Goal: Task Accomplishment & Management: Manage account settings

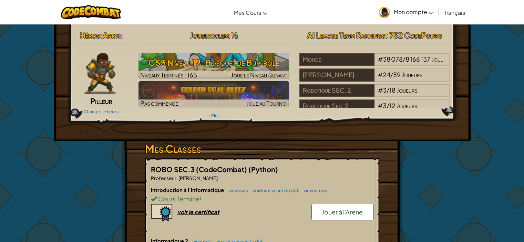
click at [172, 80] on div "Joueur : clemi ½ CS3 Niveau 19: Bosquet de Burlbole Niveaux Terminés : 165 Joue…" at bounding box center [213, 74] width 161 height 93
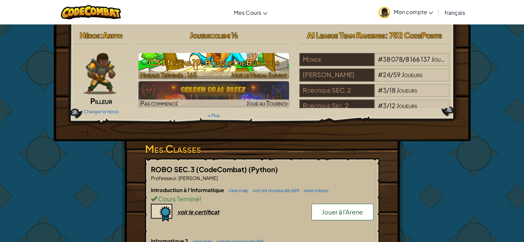
click at [168, 69] on h3 "CS3 Niveau 19: Bosquet de Burlbole" at bounding box center [214, 63] width 151 height 16
select select "fr"
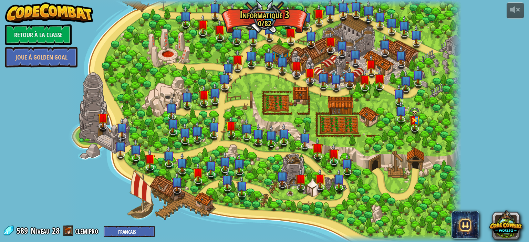
select select "fr"
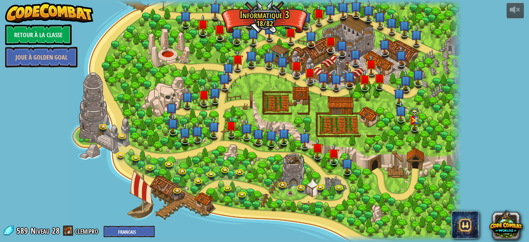
select select "fr"
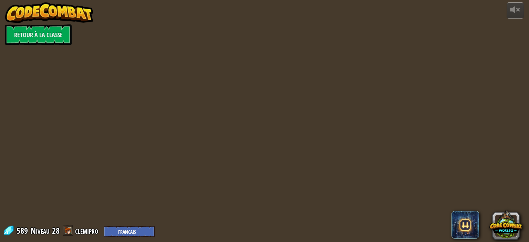
select select "fr"
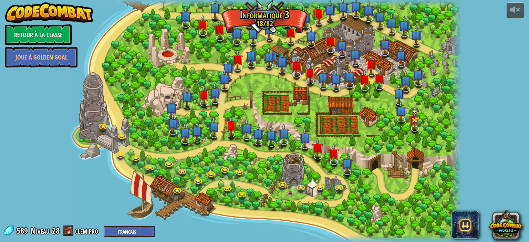
select select "fr"
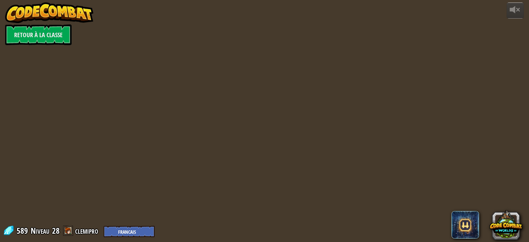
select select "fr"
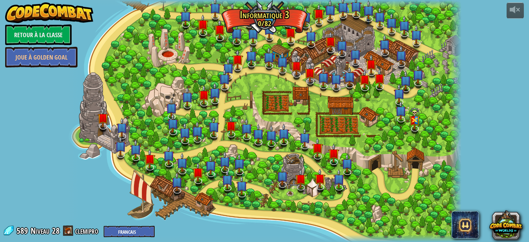
select select "fr"
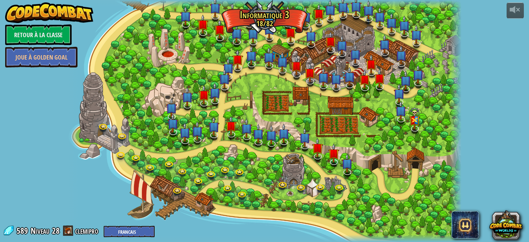
select select "fr"
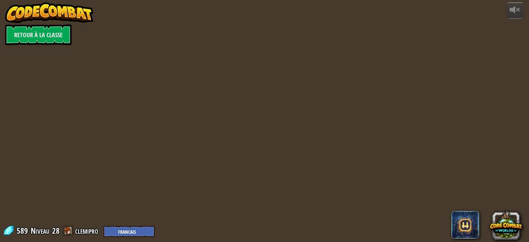
select select "fr"
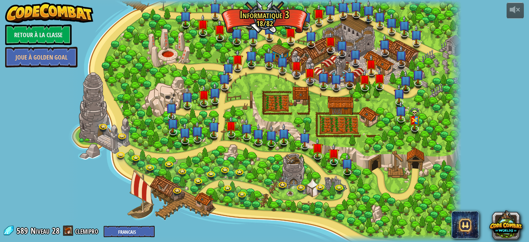
select select "fr"
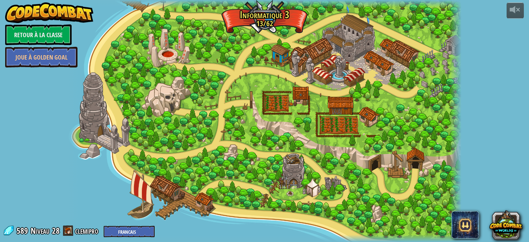
select select "fr"
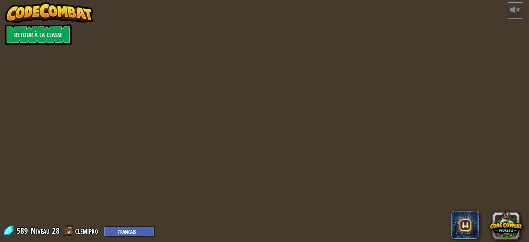
select select "fr"
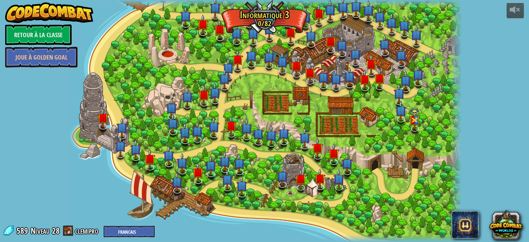
select select "fr"
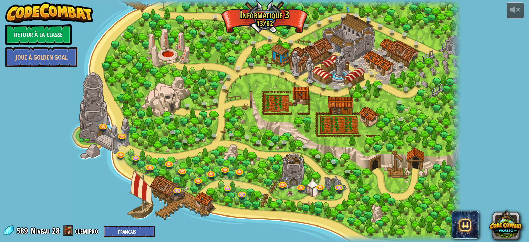
select select "fr"
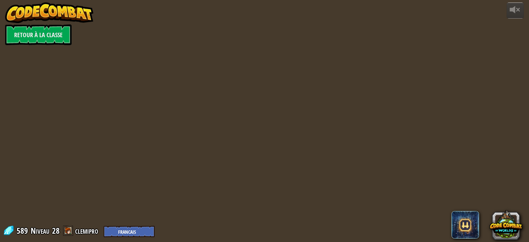
select select "fr"
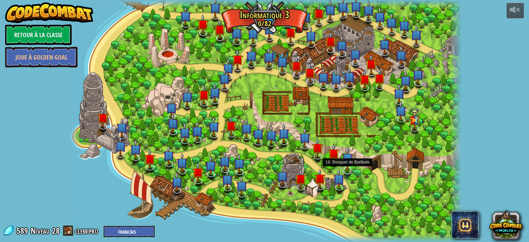
click at [352, 169] on img at bounding box center [347, 159] width 11 height 26
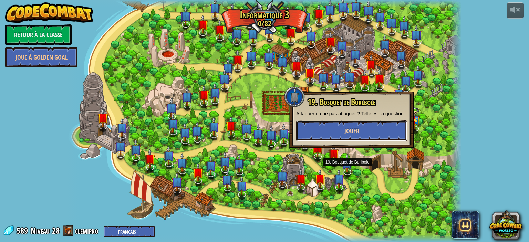
click at [337, 135] on button "Jouer" at bounding box center [351, 131] width 111 height 21
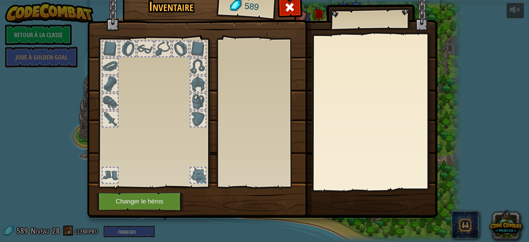
select select "fr"
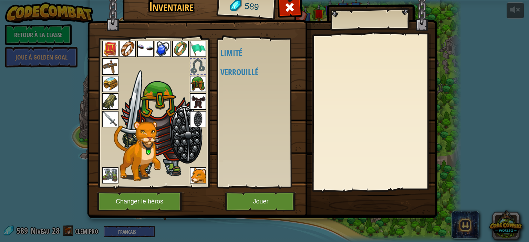
select select "fr"
click at [261, 198] on button "Jouer" at bounding box center [261, 201] width 72 height 19
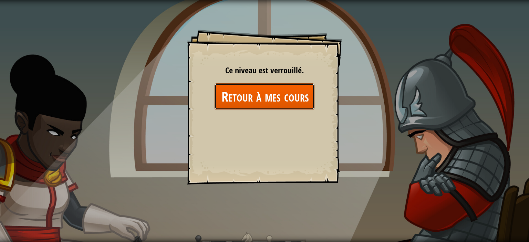
click at [258, 103] on link "Retour à mes cours" at bounding box center [265, 96] width 100 height 27
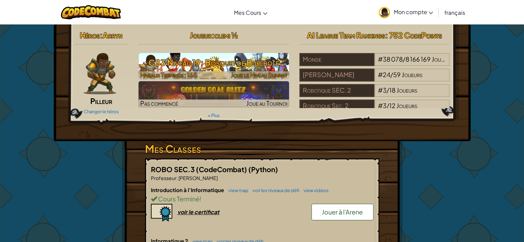
click at [177, 60] on h3 "CS3 Niveau 19: Bosquet de Burlbole" at bounding box center [214, 63] width 151 height 16
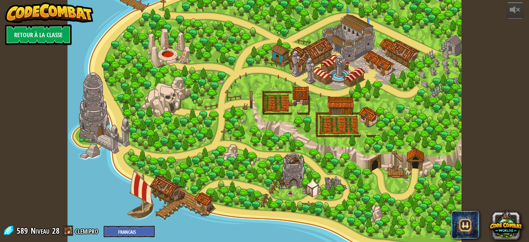
select select "fr"
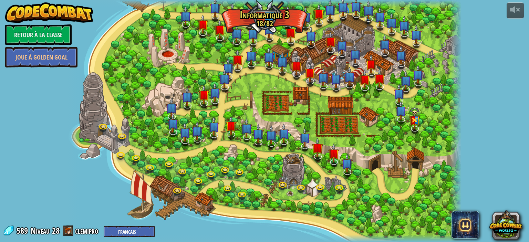
select select "fr"
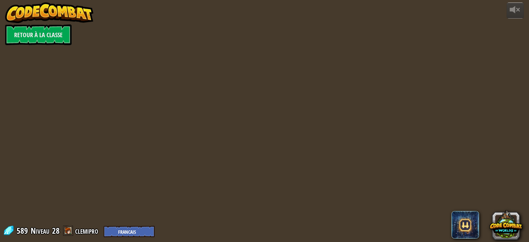
select select "fr"
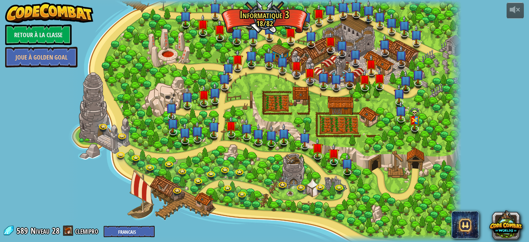
select select "fr"
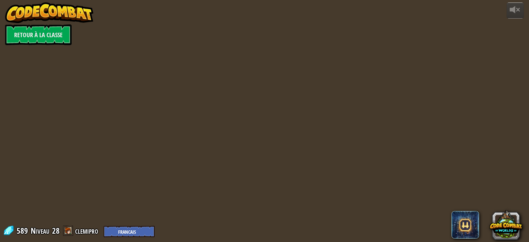
select select "fr"
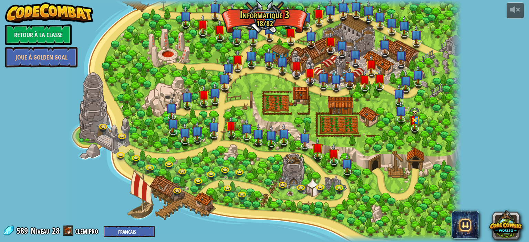
select select "fr"
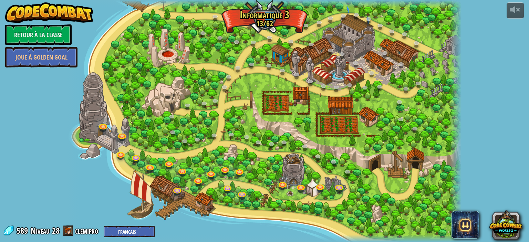
select select "fr"
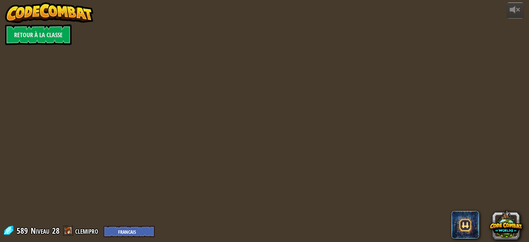
select select "fr"
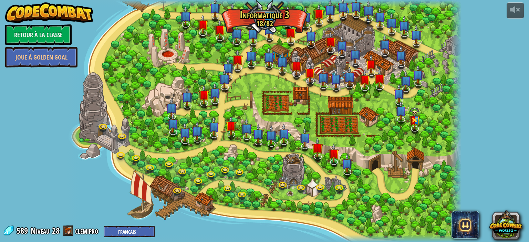
select select "fr"
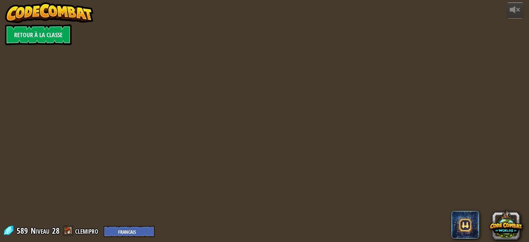
select select "fr"
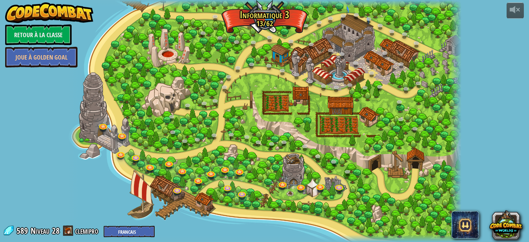
select select "fr"
click at [39, 12] on img at bounding box center [49, 12] width 88 height 21
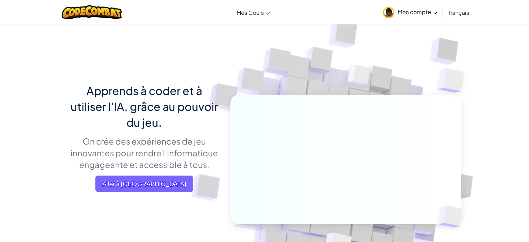
select select "fr"
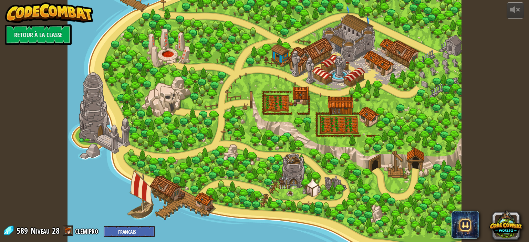
select select "fr"
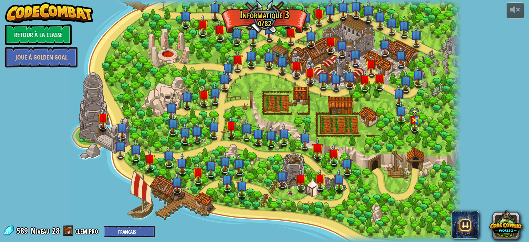
select select "fr"
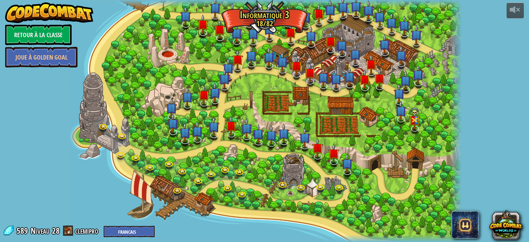
select select "fr"
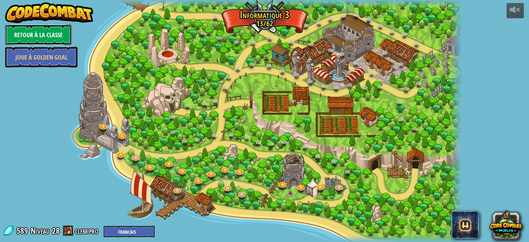
click at [33, 26] on link "Retour à la Classe" at bounding box center [38, 34] width 67 height 21
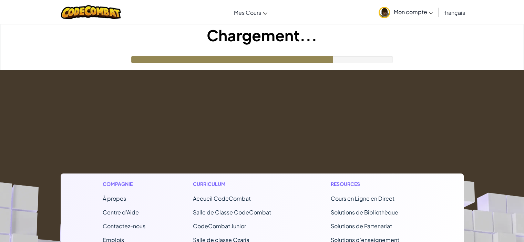
select select "fr"
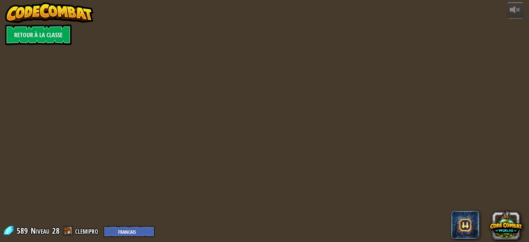
select select "fr"
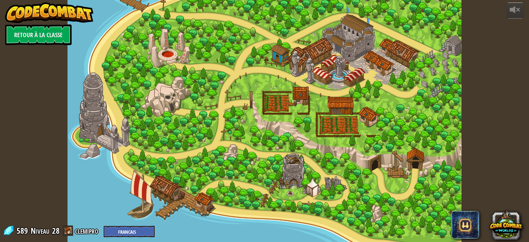
select select "fr"
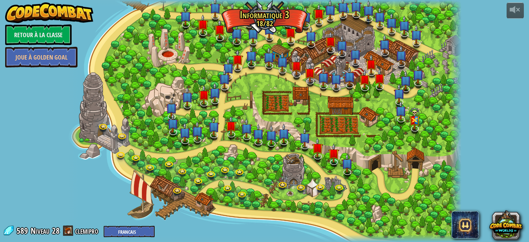
select select "fr"
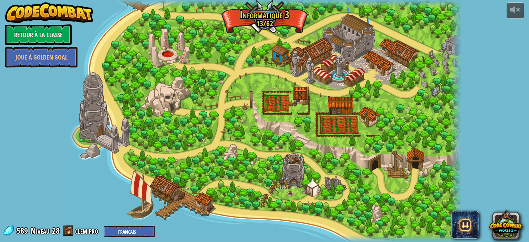
select select "fr"
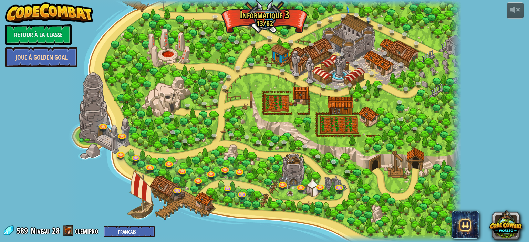
click at [16, 56] on link "Joue à Golden Goal" at bounding box center [41, 57] width 72 height 21
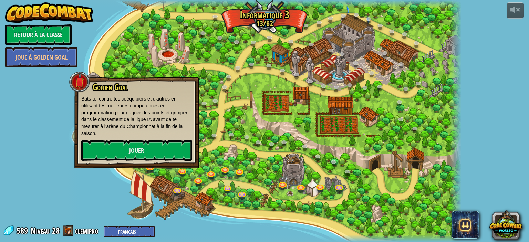
click at [26, 74] on div "powered by Retour à la Classe Joue à Golden Goal 70. Vitesse et poils à foison …" at bounding box center [264, 121] width 529 height 242
click at [134, 154] on link "Jouer" at bounding box center [136, 150] width 111 height 21
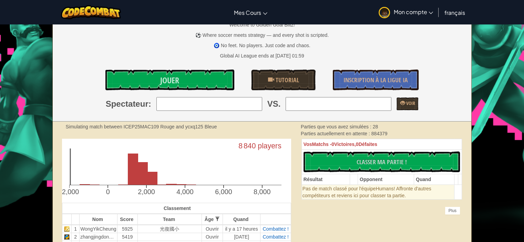
scroll to position [172, 0]
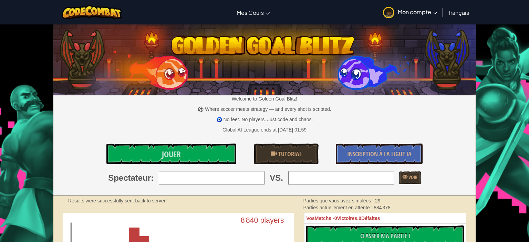
select select "fr"
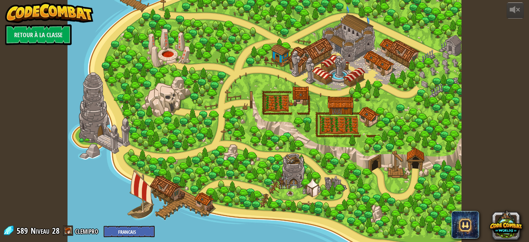
select select "fr"
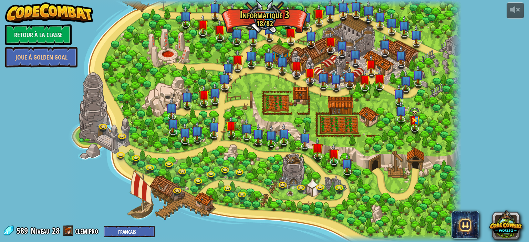
select select "fr"
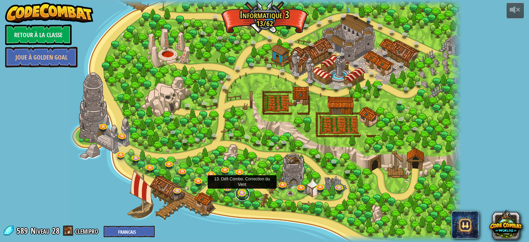
click at [243, 195] on link at bounding box center [243, 194] width 14 height 14
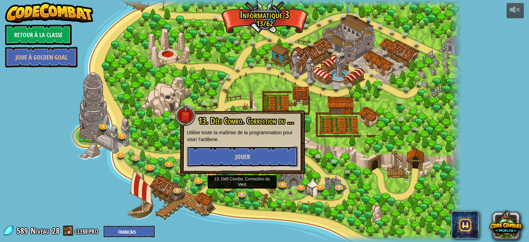
click at [255, 151] on button "Jouer" at bounding box center [242, 157] width 111 height 21
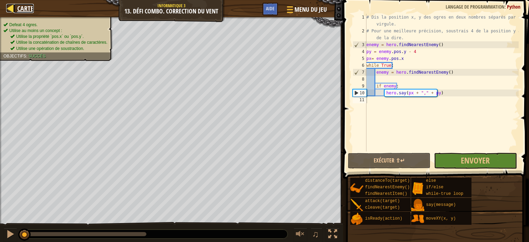
click at [16, 4] on link "Carte" at bounding box center [24, 8] width 20 height 9
select select "fr"
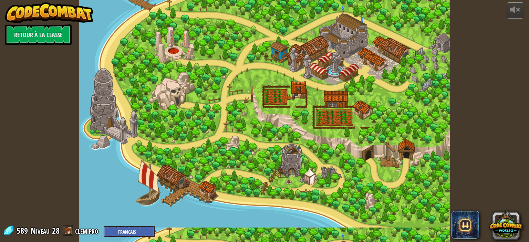
select select "fr"
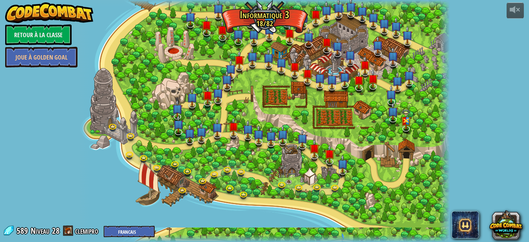
select select "fr"
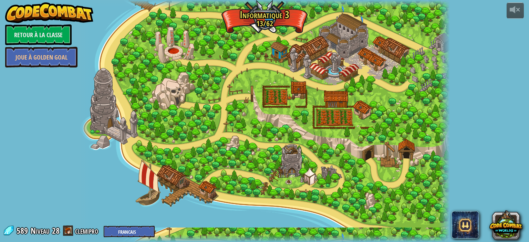
select select "fr"
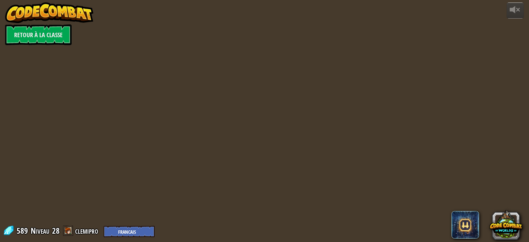
select select "fr"
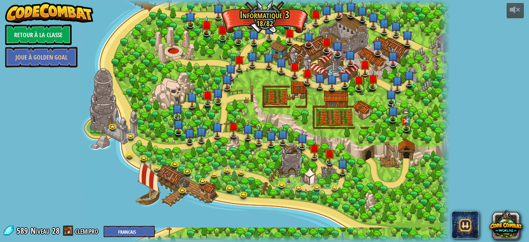
select select "fr"
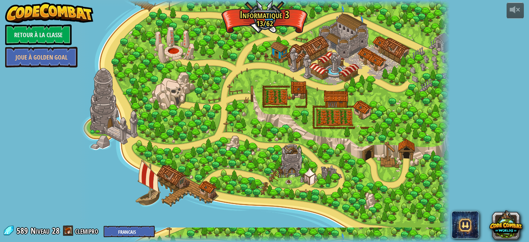
select select "fr"
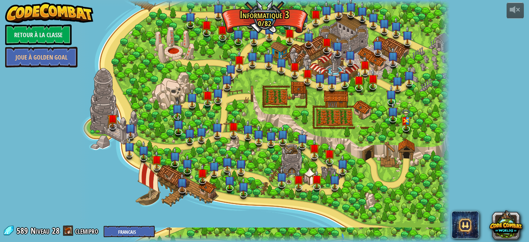
select select "fr"
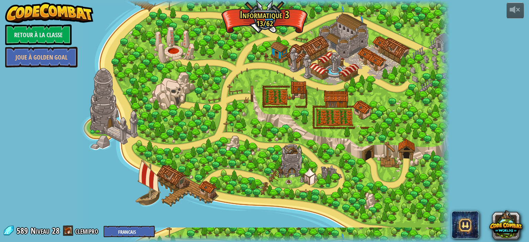
select select "fr"
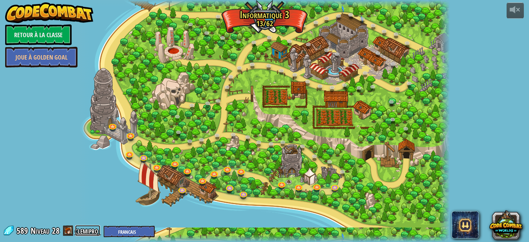
click at [83, 232] on link "clemipro" at bounding box center [87, 230] width 25 height 11
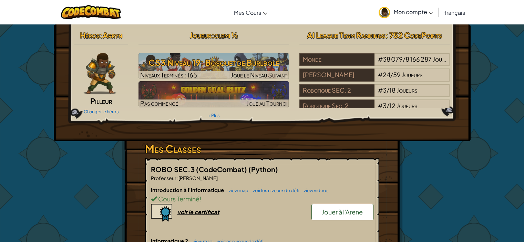
click at [108, 72] on img at bounding box center [99, 73] width 33 height 41
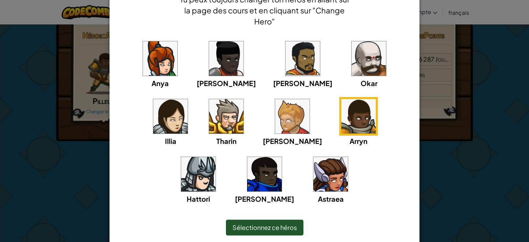
scroll to position [65, 0]
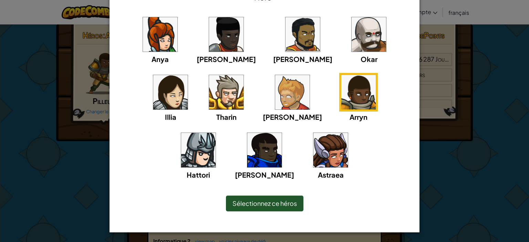
click at [243, 202] on span "Sélectionnez ce héros" at bounding box center [265, 204] width 64 height 8
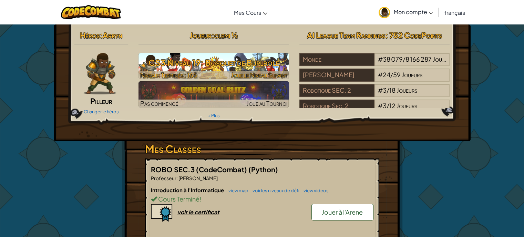
click at [183, 67] on h3 "CS3 Niveau 19: Bosquet de Burlbole" at bounding box center [214, 63] width 151 height 16
select select "fr"
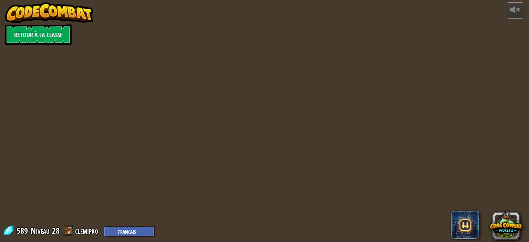
select select "fr"
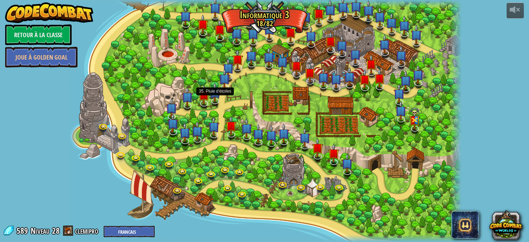
select select "fr"
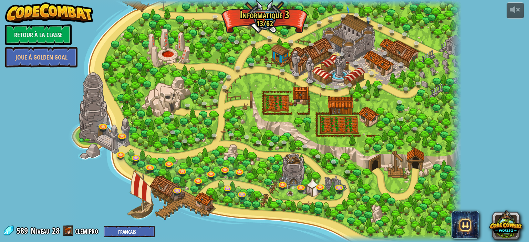
click at [332, 187] on div at bounding box center [265, 121] width 394 height 242
click at [335, 186] on link at bounding box center [340, 187] width 14 height 14
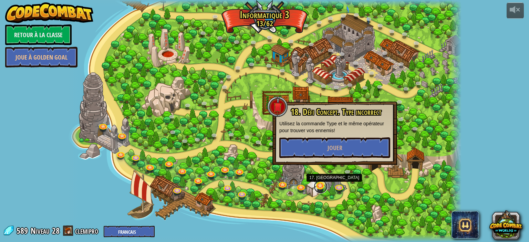
click at [322, 189] on link at bounding box center [321, 187] width 14 height 14
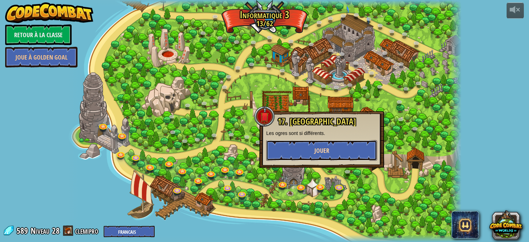
click at [317, 160] on button "Jouer" at bounding box center [321, 150] width 111 height 21
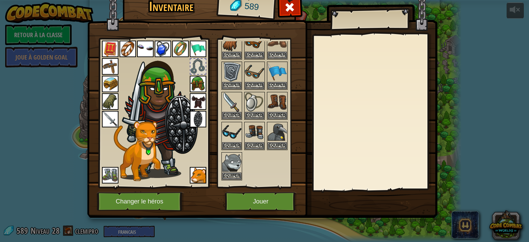
scroll to position [103, 0]
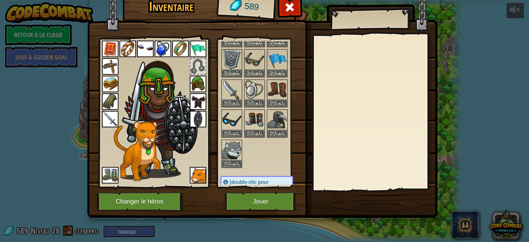
click at [113, 127] on div at bounding box center [110, 119] width 17 height 17
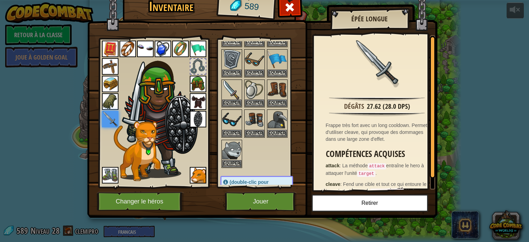
click at [113, 104] on img at bounding box center [110, 101] width 17 height 17
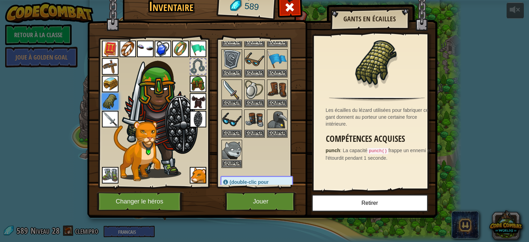
click at [114, 80] on img at bounding box center [110, 84] width 17 height 17
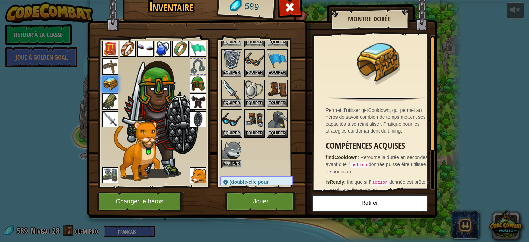
click at [112, 67] on img at bounding box center [110, 66] width 17 height 17
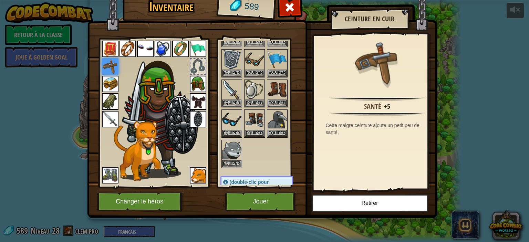
click at [160, 45] on img at bounding box center [163, 49] width 17 height 17
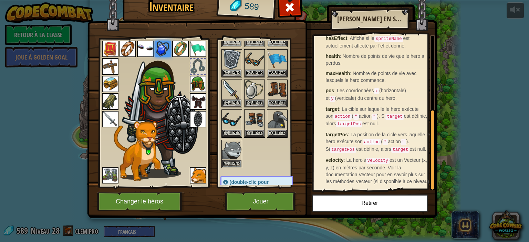
scroll to position [141, 0]
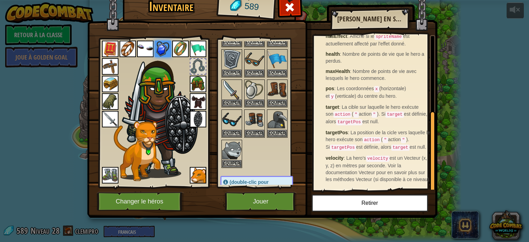
click at [110, 84] on img at bounding box center [110, 84] width 17 height 17
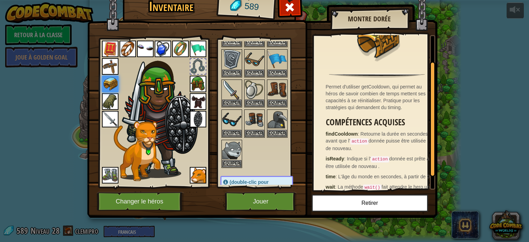
scroll to position [50, 0]
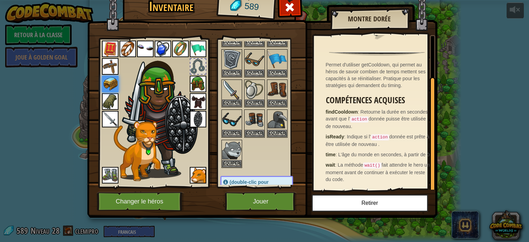
click at [192, 48] on img at bounding box center [198, 49] width 17 height 17
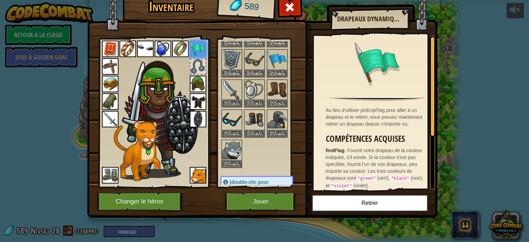
click at [188, 49] on img at bounding box center [180, 49] width 17 height 17
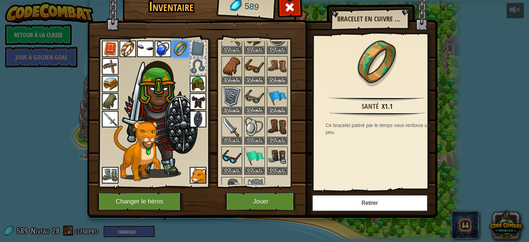
scroll to position [69, 0]
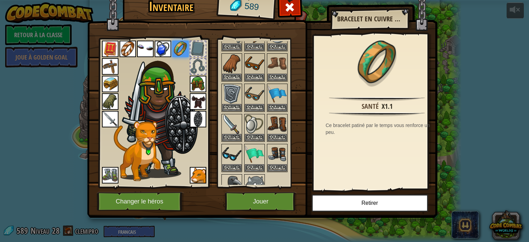
click at [200, 47] on div at bounding box center [198, 48] width 15 height 15
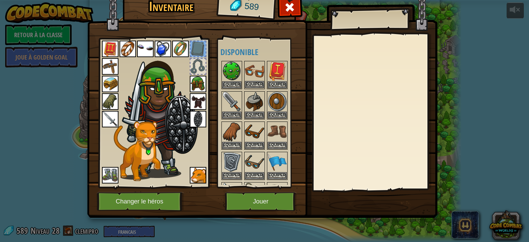
scroll to position [0, 0]
click at [195, 47] on div at bounding box center [198, 48] width 15 height 15
click at [268, 69] on div "Equiper" at bounding box center [277, 76] width 21 height 28
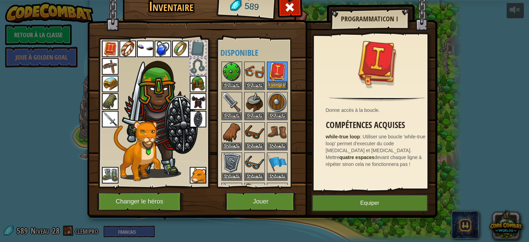
click at [268, 69] on img at bounding box center [277, 71] width 19 height 19
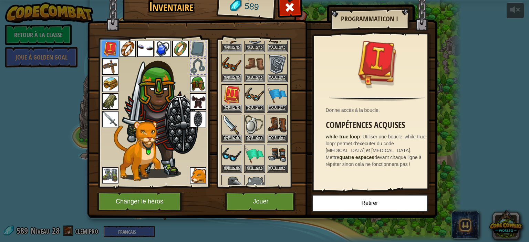
scroll to position [69, 0]
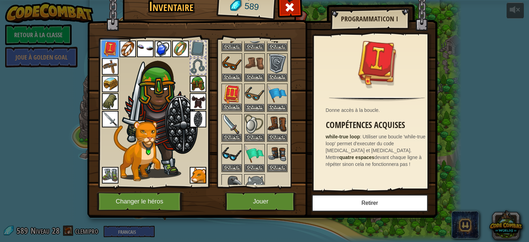
click at [235, 93] on img at bounding box center [231, 93] width 19 height 19
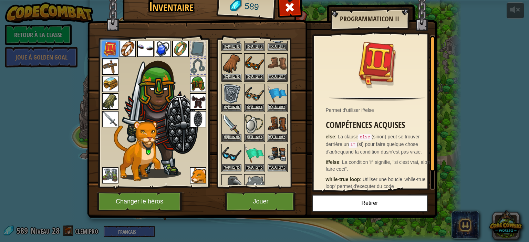
click at [199, 50] on div at bounding box center [198, 48] width 15 height 15
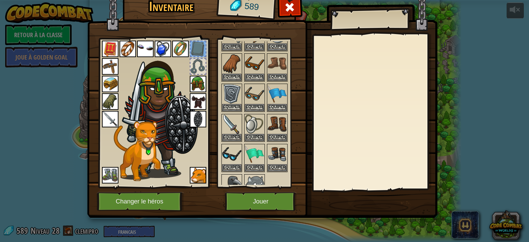
click at [196, 66] on div at bounding box center [198, 66] width 15 height 15
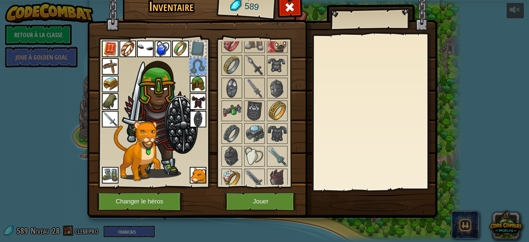
scroll to position [655, 0]
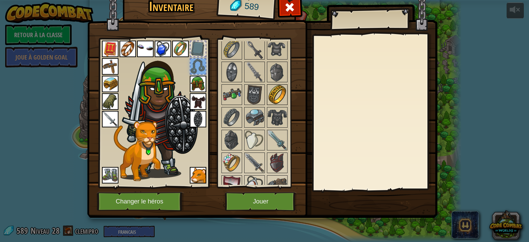
click at [273, 94] on img at bounding box center [277, 94] width 19 height 19
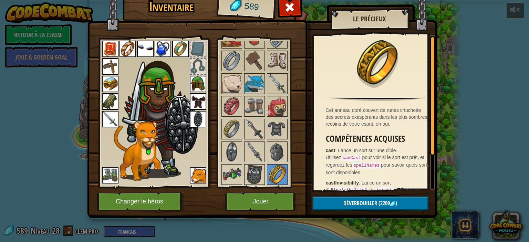
scroll to position [590, 0]
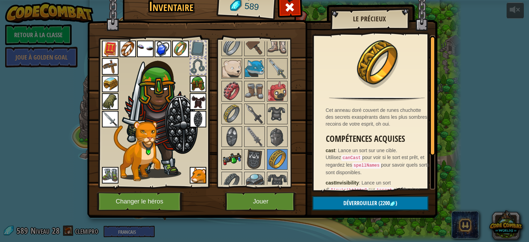
click at [239, 150] on img at bounding box center [231, 159] width 19 height 19
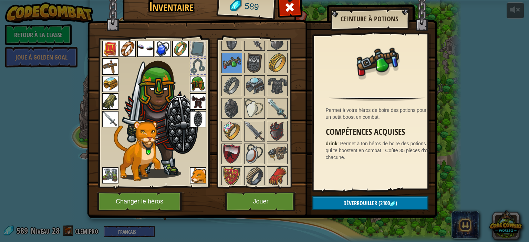
scroll to position [694, 0]
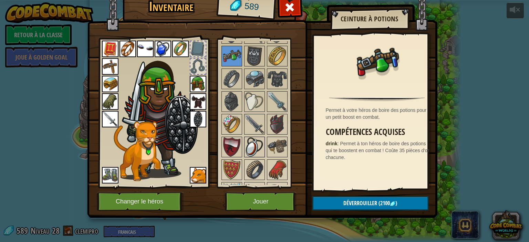
click at [264, 137] on div at bounding box center [254, 147] width 21 height 21
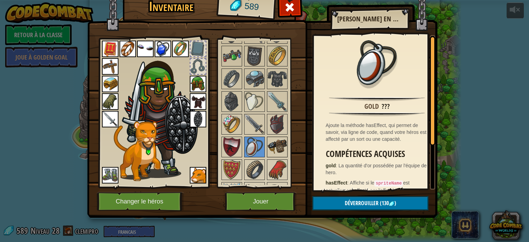
click at [267, 137] on div at bounding box center [277, 147] width 21 height 21
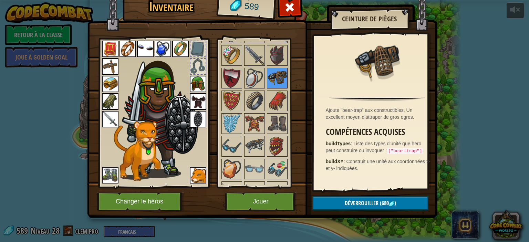
scroll to position [797, 0]
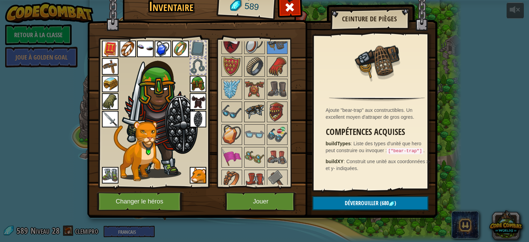
click at [253, 108] on img at bounding box center [254, 111] width 19 height 19
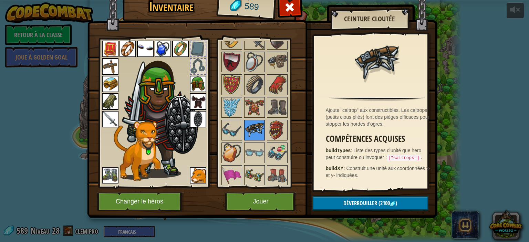
scroll to position [763, 0]
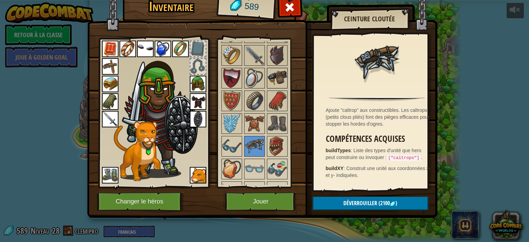
click at [275, 74] on img at bounding box center [277, 78] width 19 height 19
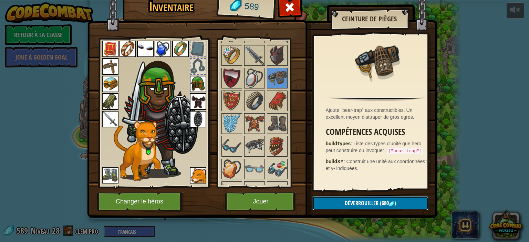
click at [362, 200] on span "Déverrouiller" at bounding box center [362, 204] width 34 height 8
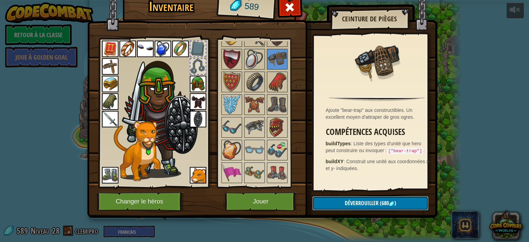
scroll to position [797, 0]
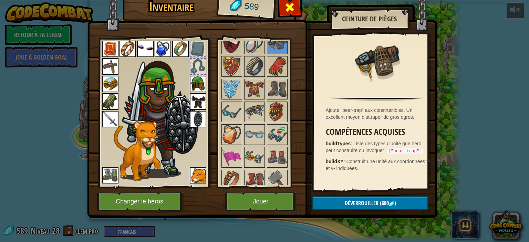
click at [287, 12] on span at bounding box center [289, 7] width 11 height 11
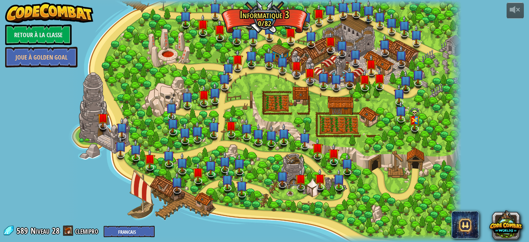
select select "fr"
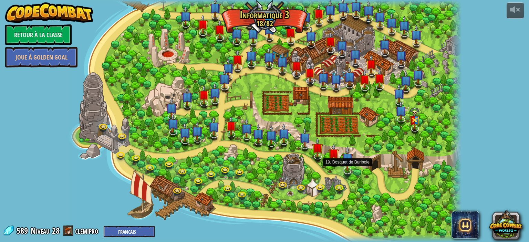
select select "fr"
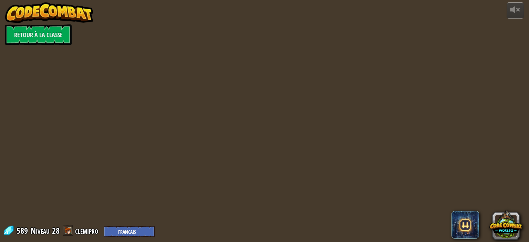
select select "fr"
